Goal: Transaction & Acquisition: Obtain resource

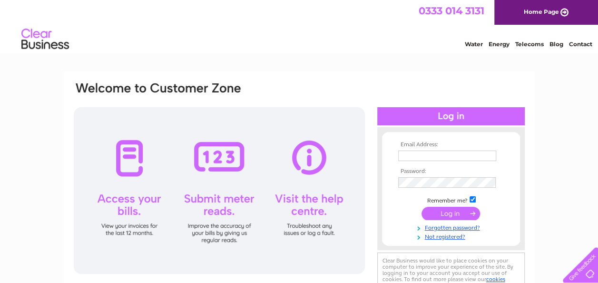
click at [439, 156] on input "text" at bounding box center [447, 155] width 98 height 10
type input "helen@chadwicksinnmaltby.co.uk"
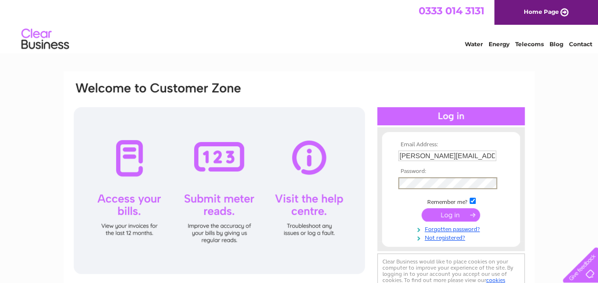
click at [422, 208] on input "submit" at bounding box center [451, 214] width 59 height 13
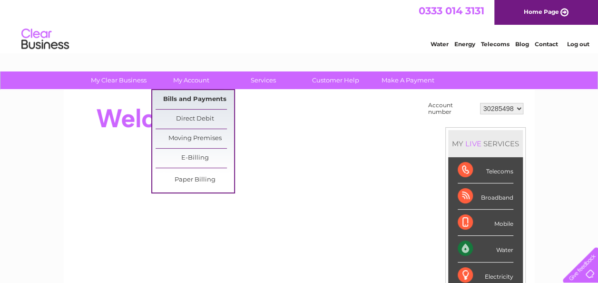
click at [205, 93] on link "Bills and Payments" at bounding box center [195, 99] width 79 height 19
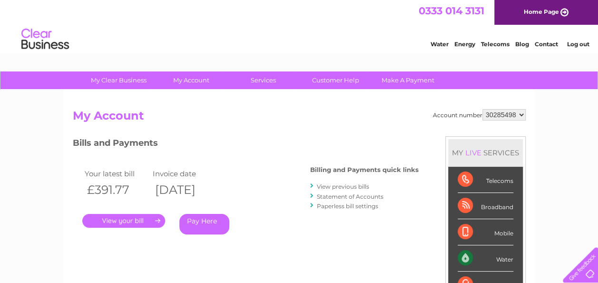
click at [152, 221] on link "." at bounding box center [123, 221] width 83 height 14
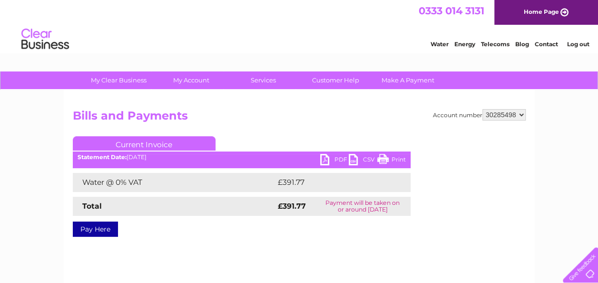
click at [394, 157] on link "Print" at bounding box center [391, 161] width 29 height 14
click at [335, 158] on link "PDF" at bounding box center [334, 161] width 29 height 14
click at [576, 44] on link "Log out" at bounding box center [578, 43] width 22 height 7
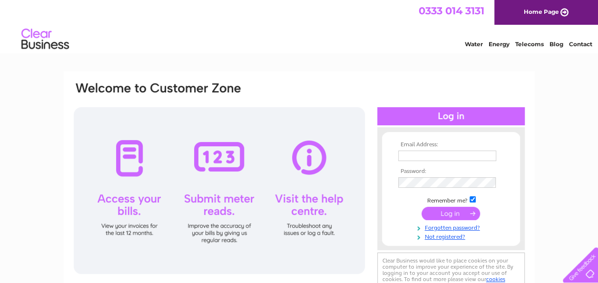
click at [406, 156] on input "text" at bounding box center [447, 155] width 98 height 10
type input "helen@chadwicksinnmaltby.co.uk"
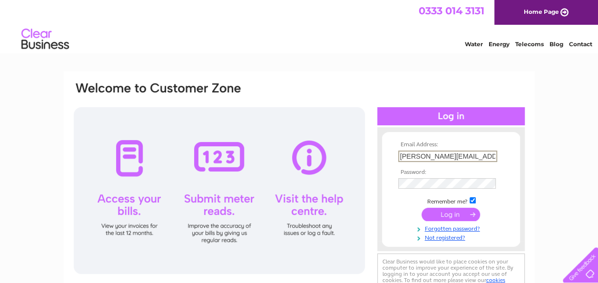
click at [439, 177] on td at bounding box center [451, 184] width 110 height 16
click at [422, 208] on input "submit" at bounding box center [451, 214] width 59 height 13
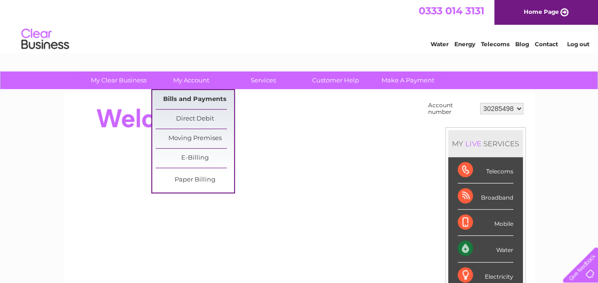
click at [199, 101] on link "Bills and Payments" at bounding box center [195, 99] width 79 height 19
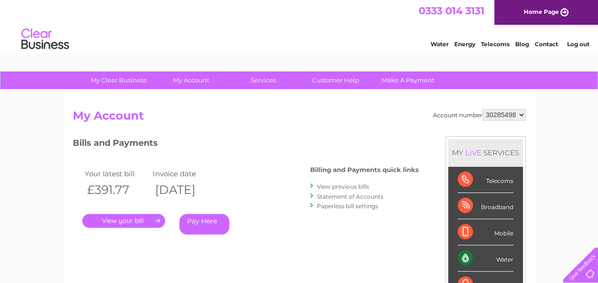
click at [153, 218] on link "." at bounding box center [123, 221] width 83 height 14
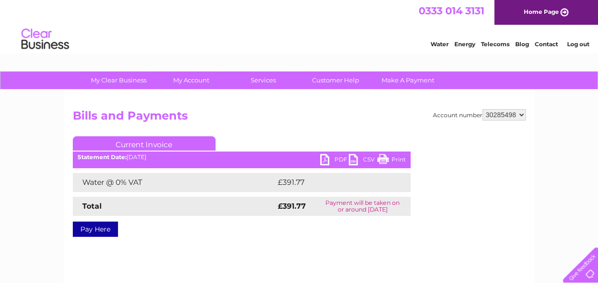
click at [336, 157] on link "PDF" at bounding box center [334, 161] width 29 height 14
click at [575, 42] on link "Log out" at bounding box center [578, 43] width 22 height 7
